Goal: Transaction & Acquisition: Purchase product/service

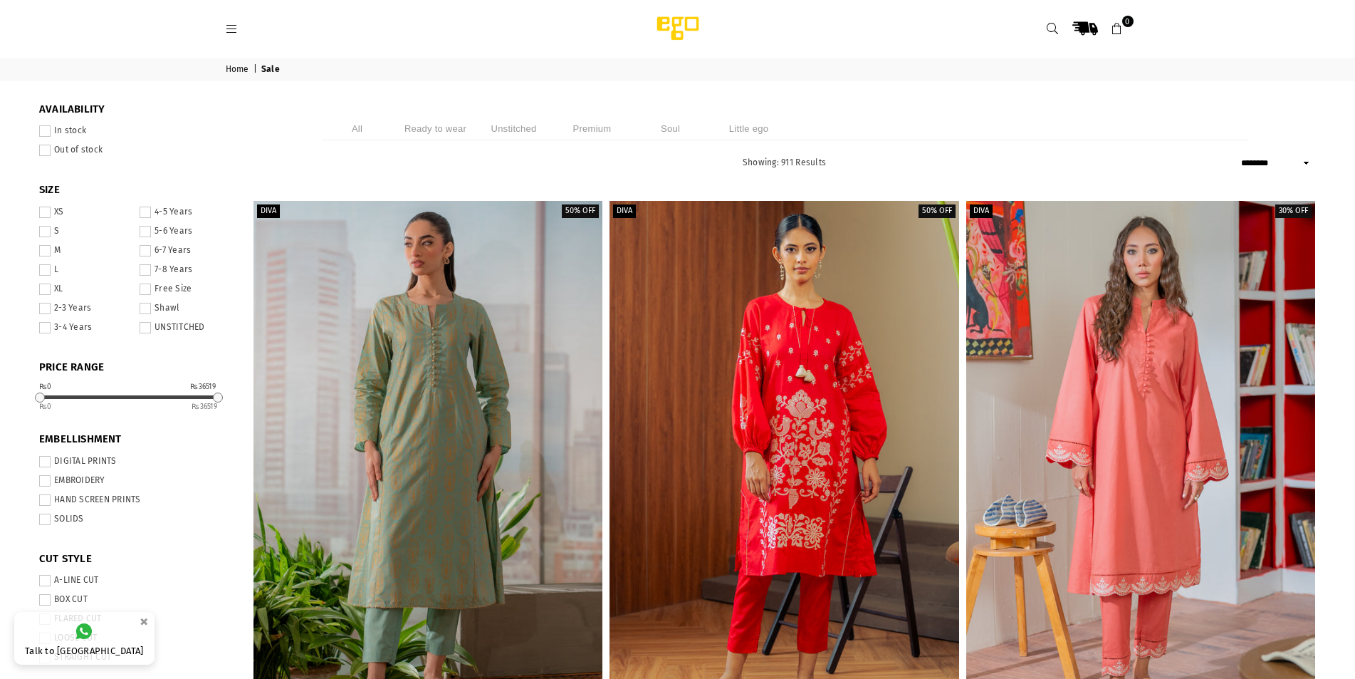
select select "******"
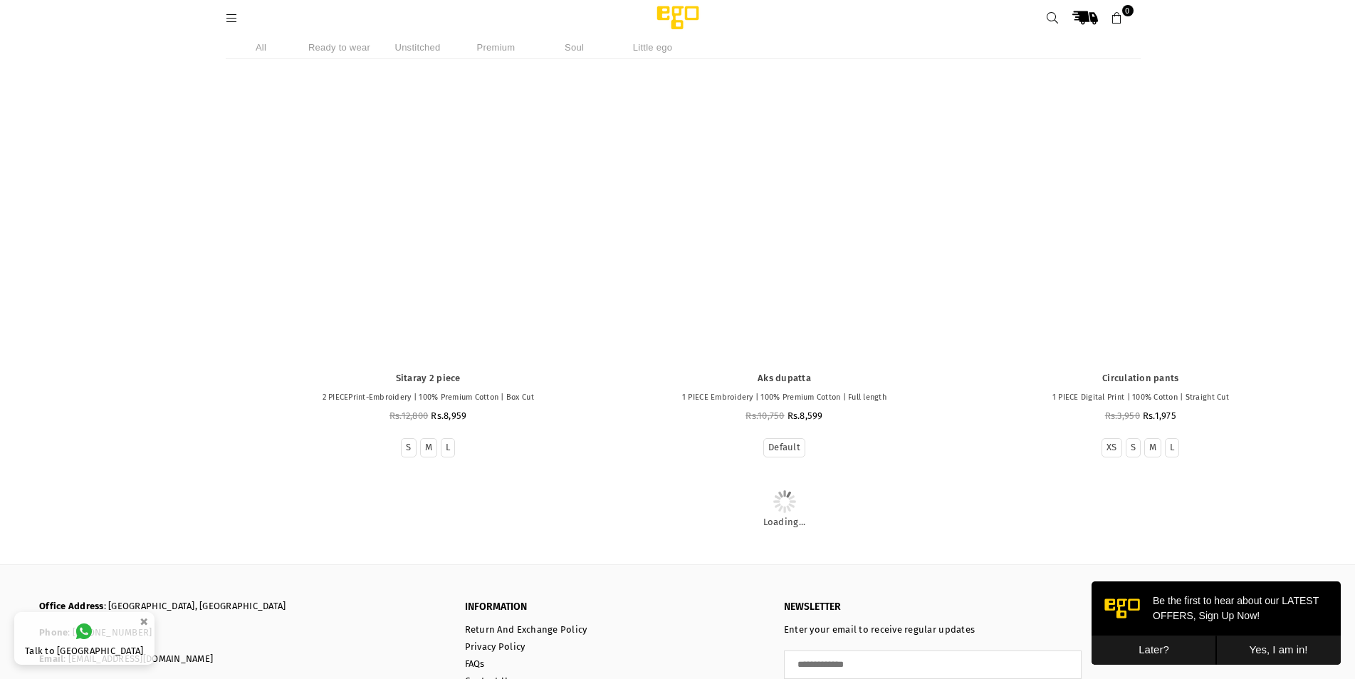
scroll to position [103134, 0]
